Goal: Navigation & Orientation: Find specific page/section

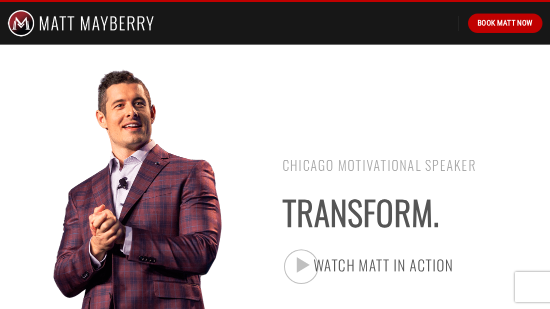
click at [258, 258] on div "Chicago motivational speaker transform. Charismatic." at bounding box center [275, 218] width 550 height 296
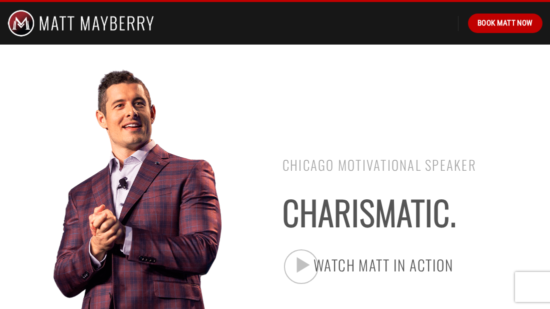
click at [258, 258] on div "Chicago motivational speaker transform. Charismatic." at bounding box center [275, 218] width 550 height 296
click at [413, 173] on span "Chicago motivational speaker" at bounding box center [380, 165] width 194 height 20
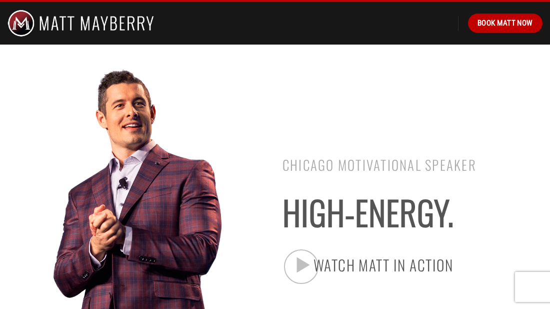
click at [346, 140] on div "Chicago motivational speaker transform. Charismatic." at bounding box center [275, 218] width 550 height 296
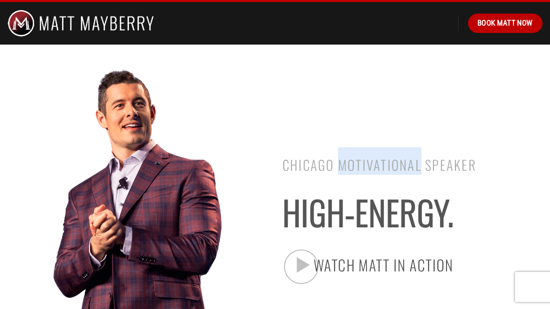
click at [346, 140] on div "Chicago motivational speaker transform. Charismatic." at bounding box center [275, 218] width 550 height 296
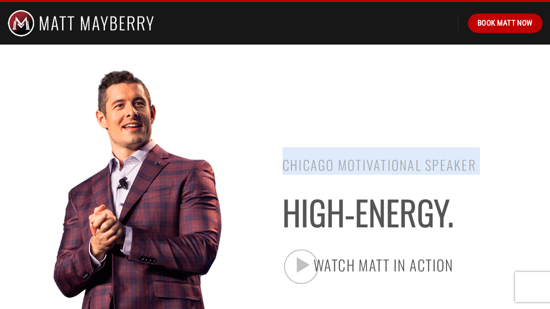
click at [325, 109] on div "Chicago motivational speaker transform. Charismatic." at bounding box center [275, 218] width 550 height 296
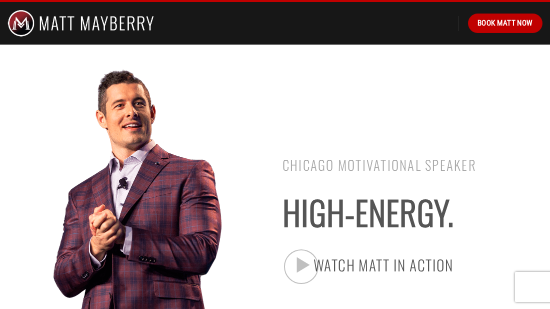
click at [167, 109] on img at bounding box center [138, 218] width 169 height 296
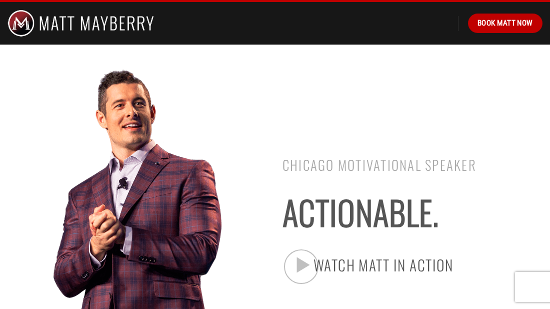
click at [162, 109] on img at bounding box center [138, 218] width 169 height 296
click at [136, 22] on img at bounding box center [81, 23] width 147 height 43
